Goal: Information Seeking & Learning: Learn about a topic

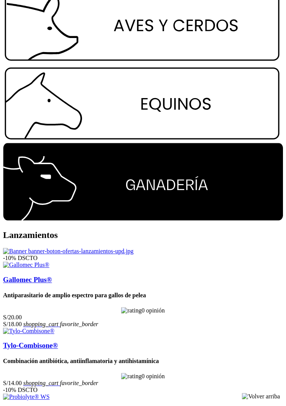
scroll to position [1118, 0]
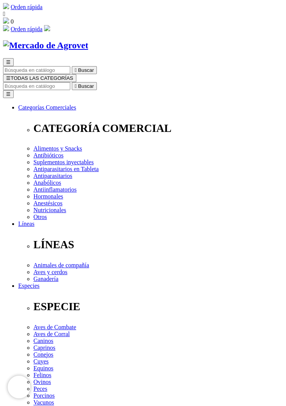
click at [11, 75] on font "☰" at bounding box center [8, 78] width 5 height 6
click at [11, 75] on span "☰" at bounding box center [8, 78] width 5 height 6
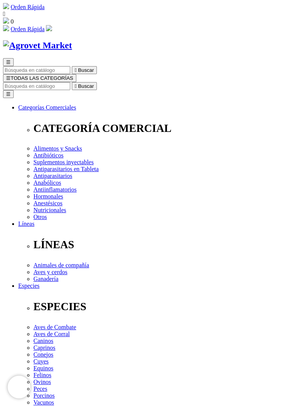
click at [70, 82] on input "Buscar" at bounding box center [36, 86] width 67 height 8
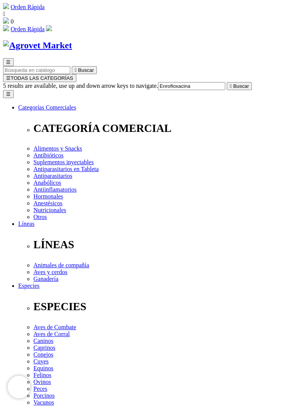
type input "Enrofloxacina"
click at [227, 82] on button " Buscar" at bounding box center [239, 86] width 25 height 8
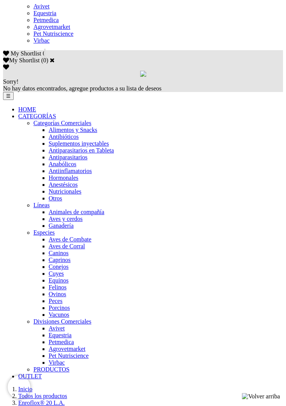
scroll to position [444, 0]
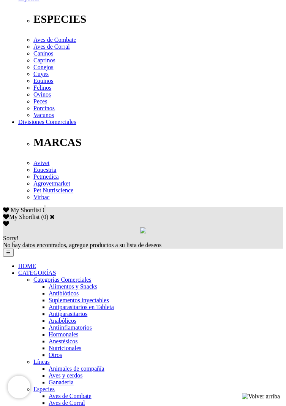
scroll to position [287, 0]
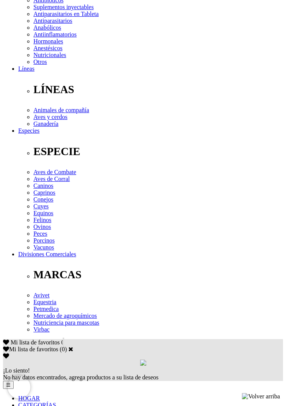
scroll to position [165, 0]
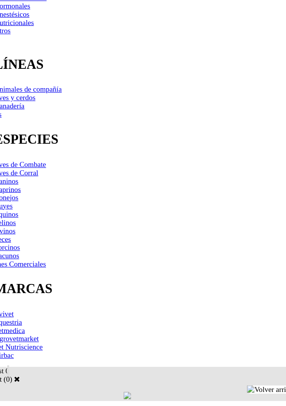
scroll to position [117, 0]
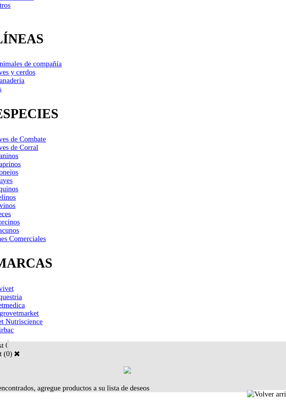
scroll to position [144, 0]
